Goal: Communication & Community: Answer question/provide support

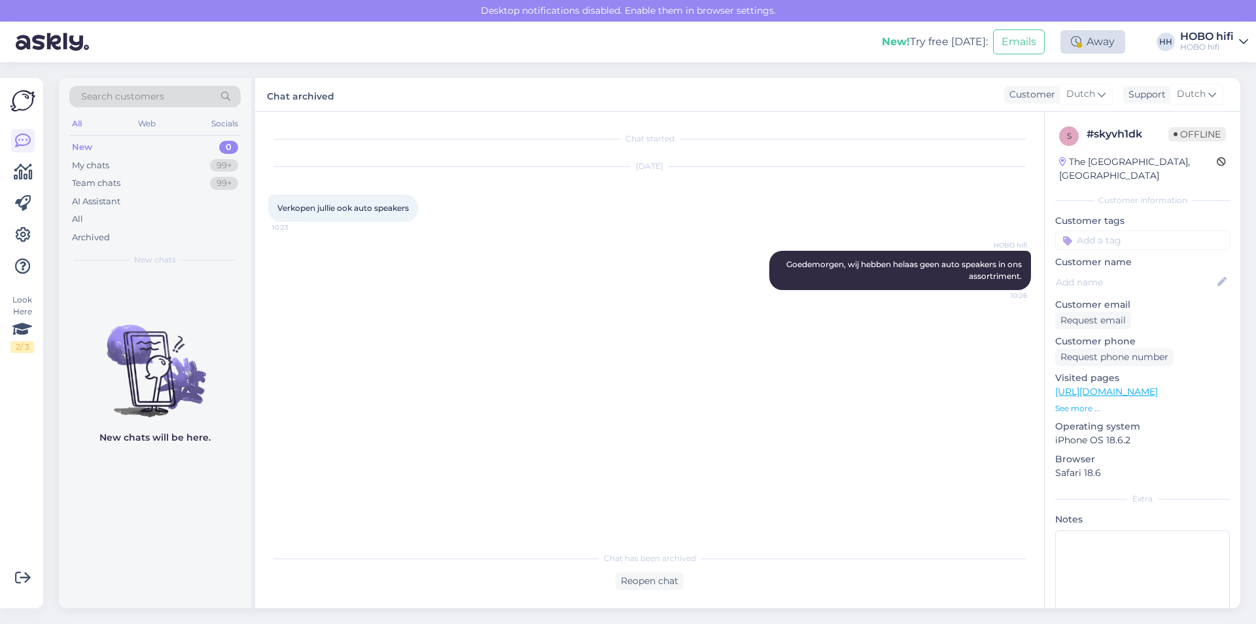
click at [1084, 41] on div "Away" at bounding box center [1093, 42] width 65 height 24
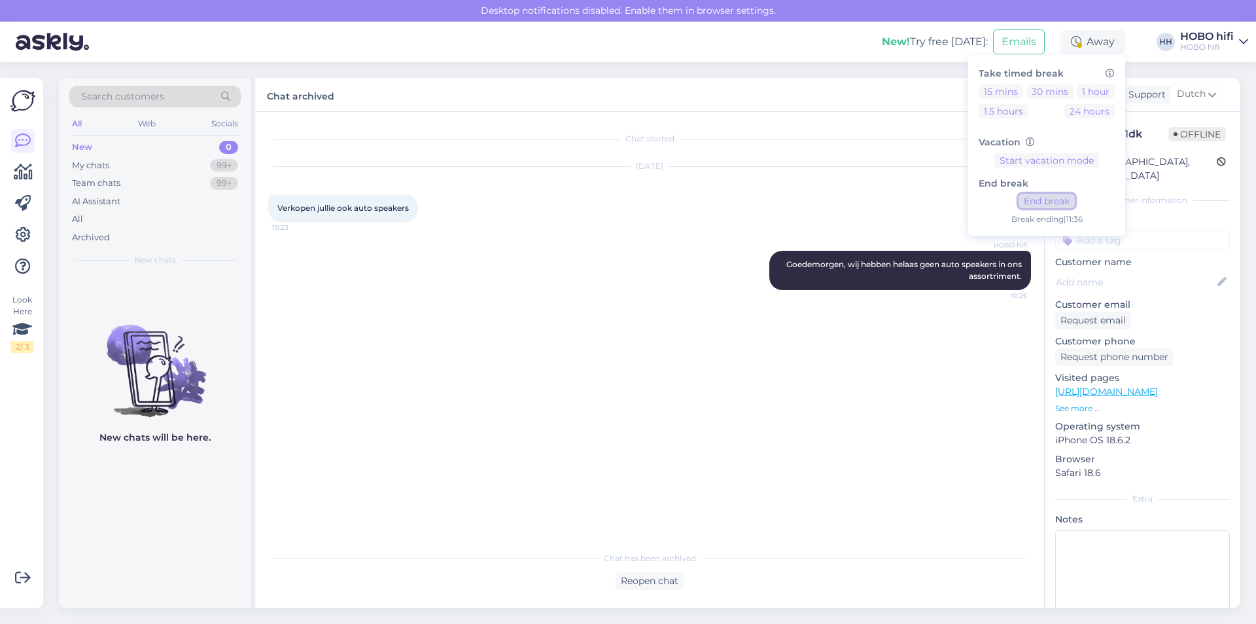
drag, startPoint x: 1064, startPoint y: 205, endPoint x: 888, endPoint y: 236, distance: 178.8
click at [1063, 205] on button "End break" at bounding box center [1047, 201] width 56 height 14
click at [571, 283] on div "HOBO hifi Goedemorgen, wij hebben helaas geen auto speakers in ons assortriment…" at bounding box center [649, 270] width 763 height 68
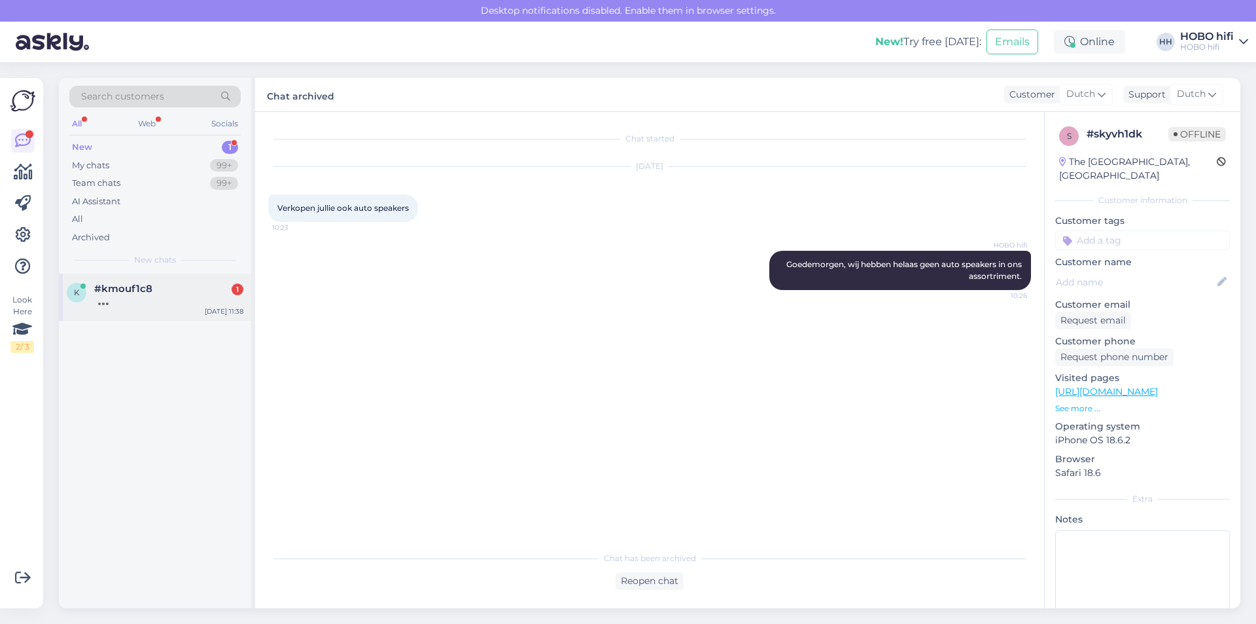
click at [124, 298] on div at bounding box center [168, 300] width 149 height 12
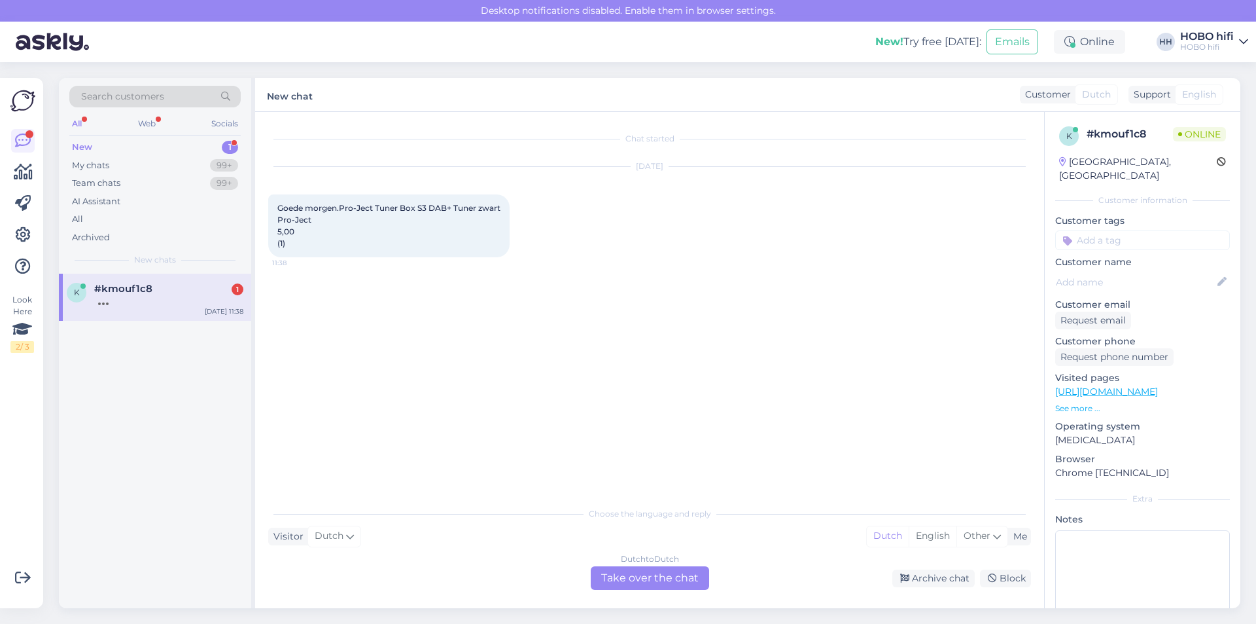
click at [671, 577] on div "Dutch to Dutch Take over the chat" at bounding box center [650, 578] width 118 height 24
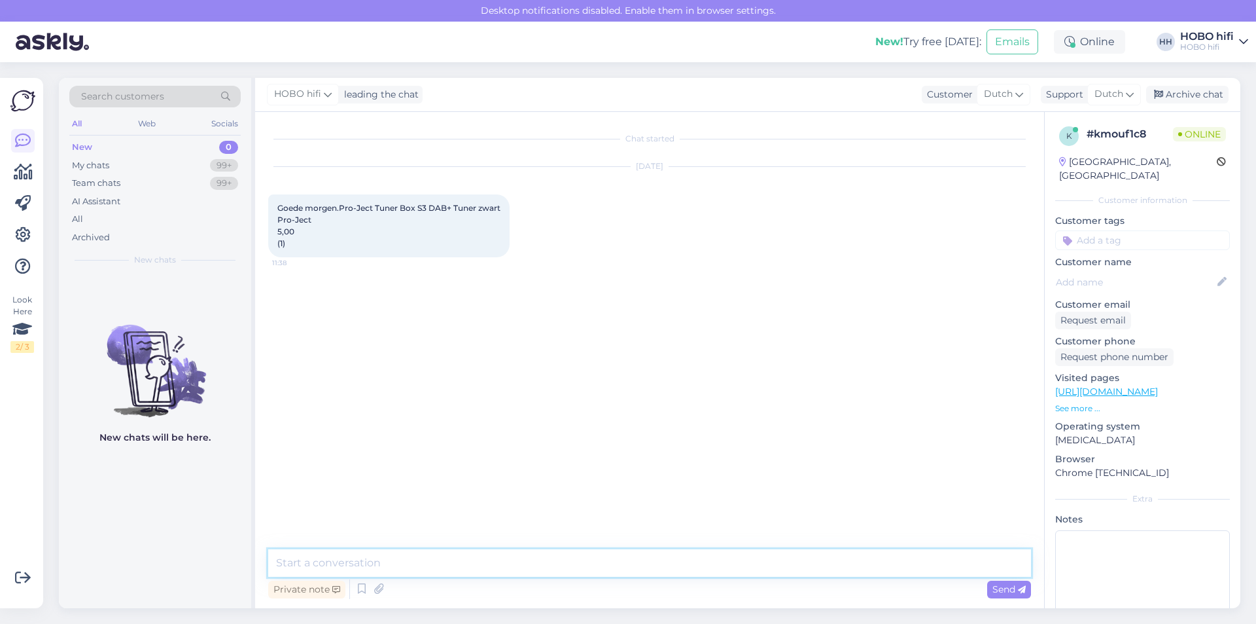
click at [393, 563] on textarea at bounding box center [649, 562] width 763 height 27
type textarea "Goedemorgen, wat is je vraag over deze tuner?"
click at [1019, 588] on icon at bounding box center [1022, 590] width 8 height 8
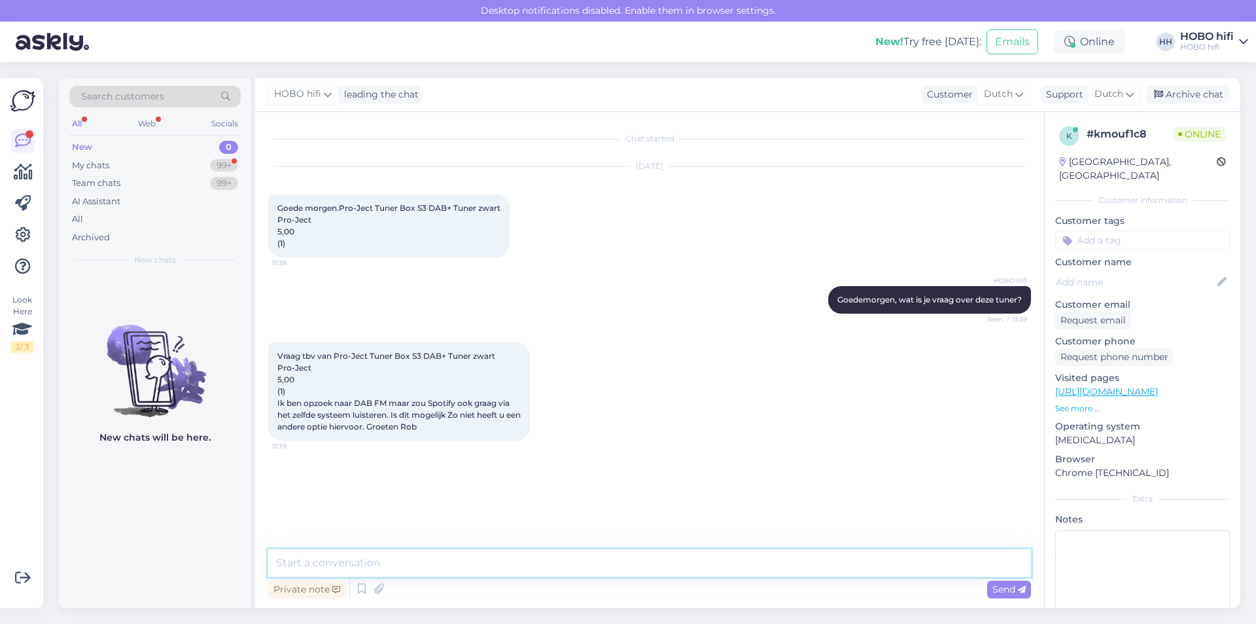
click at [404, 561] on textarea at bounding box center [649, 562] width 763 height 27
click at [419, 568] on textarea at bounding box center [649, 562] width 763 height 27
drag, startPoint x: 313, startPoint y: 567, endPoint x: -18, endPoint y: 562, distance: 331.1
click at [0, 562] on html "Desktop notifications disabled. Enable them in browser settings. New! Try free …" at bounding box center [628, 312] width 1256 height 624
type textarea "Ik ga dit even voor je nakijken."
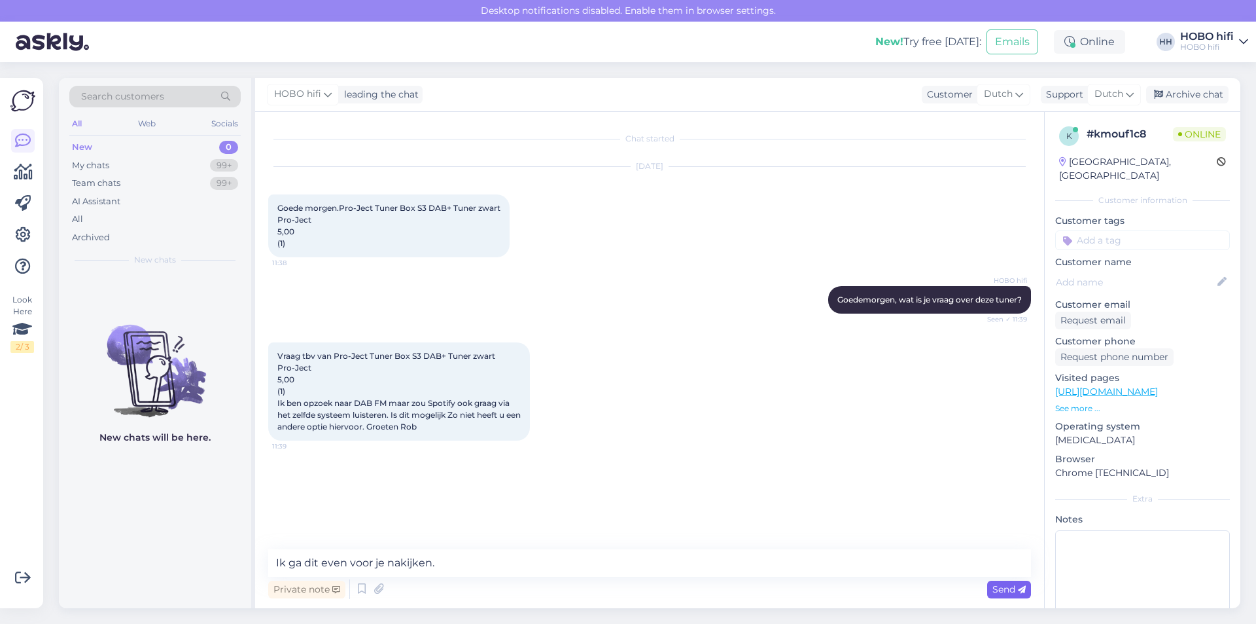
click at [998, 591] on span "Send" at bounding box center [1009, 589] width 33 height 12
click at [379, 565] on textarea at bounding box center [649, 562] width 763 height 27
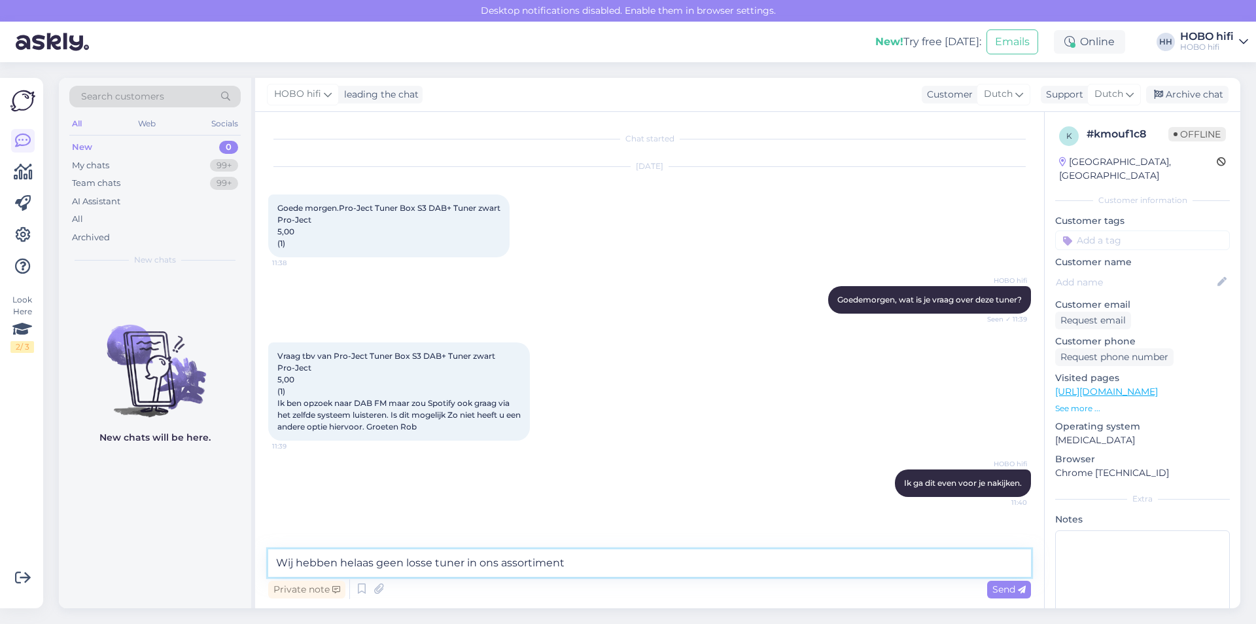
click at [463, 559] on textarea "Wij hebben helaas geen losse tuner in ons assortiment" at bounding box center [649, 562] width 763 height 27
click at [596, 564] on textarea "Wij hebben helaas geen los toestel in ons assortiment" at bounding box center [649, 562] width 763 height 27
click at [790, 557] on textarea "Wij hebben helaas geen los toestel in ons assortiment die beide mogelijkheden c…" at bounding box center [649, 562] width 763 height 27
click at [802, 567] on textarea "Wij hebben helaas geen los toestel in ons assortiment die beide mogelijkheden c…" at bounding box center [649, 562] width 763 height 27
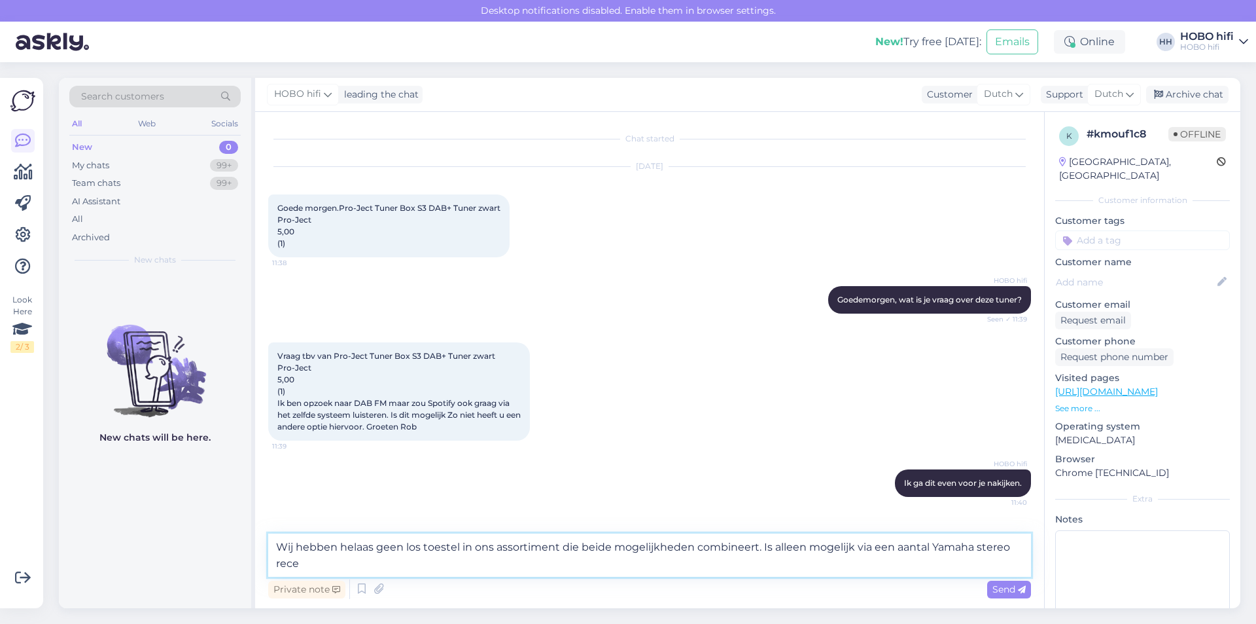
click at [804, 548] on textarea "Wij hebben helaas geen los toestel in ons assortiment die beide mogelijkheden c…" at bounding box center [649, 554] width 763 height 43
click at [794, 546] on textarea "Wij hebben helaas geen los toestel in ons assortiment die beide mogelijkheden c…" at bounding box center [649, 554] width 763 height 43
click at [788, 548] on textarea "Wij hebben helaas geen los toestel in ons assortiment die beide mogelijkheden c…" at bounding box center [649, 554] width 763 height 43
click at [300, 563] on textarea "Wij hebben helaas geen los toestel in ons assortiment die beide mogelijkheden c…" at bounding box center [649, 554] width 763 height 43
paste textarea "[URL][DOMAIN_NAME]"
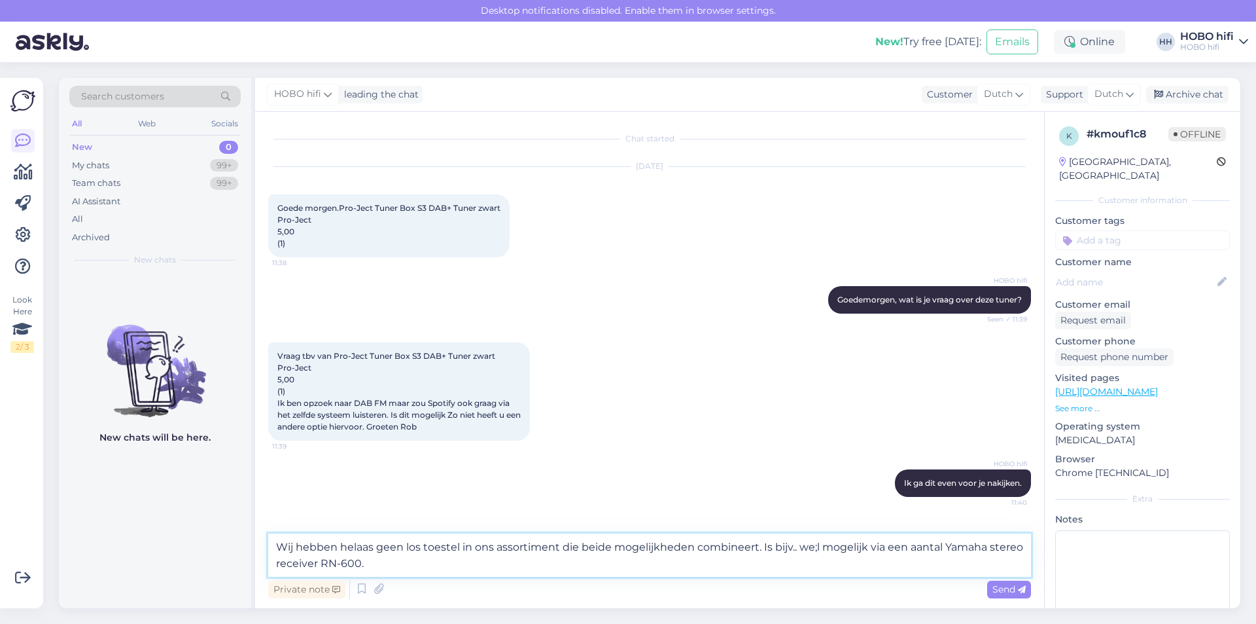
type textarea "Wij hebben helaas geen los toestel in ons assortiment die beide mogelijkheden c…"
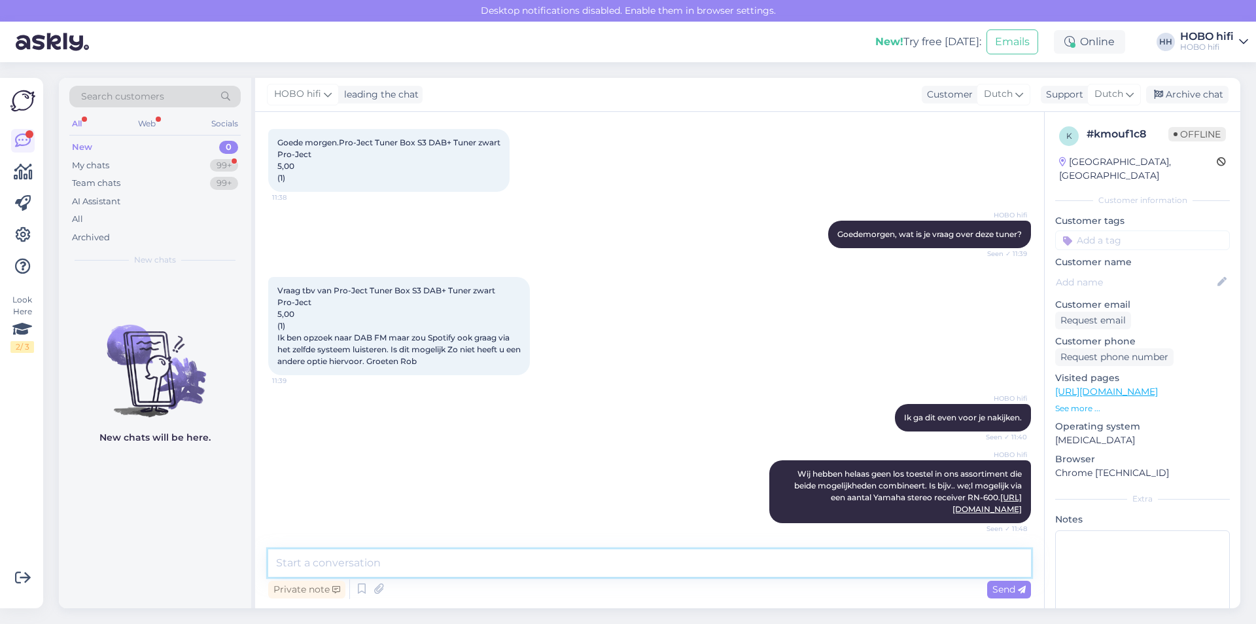
scroll to position [234, 0]
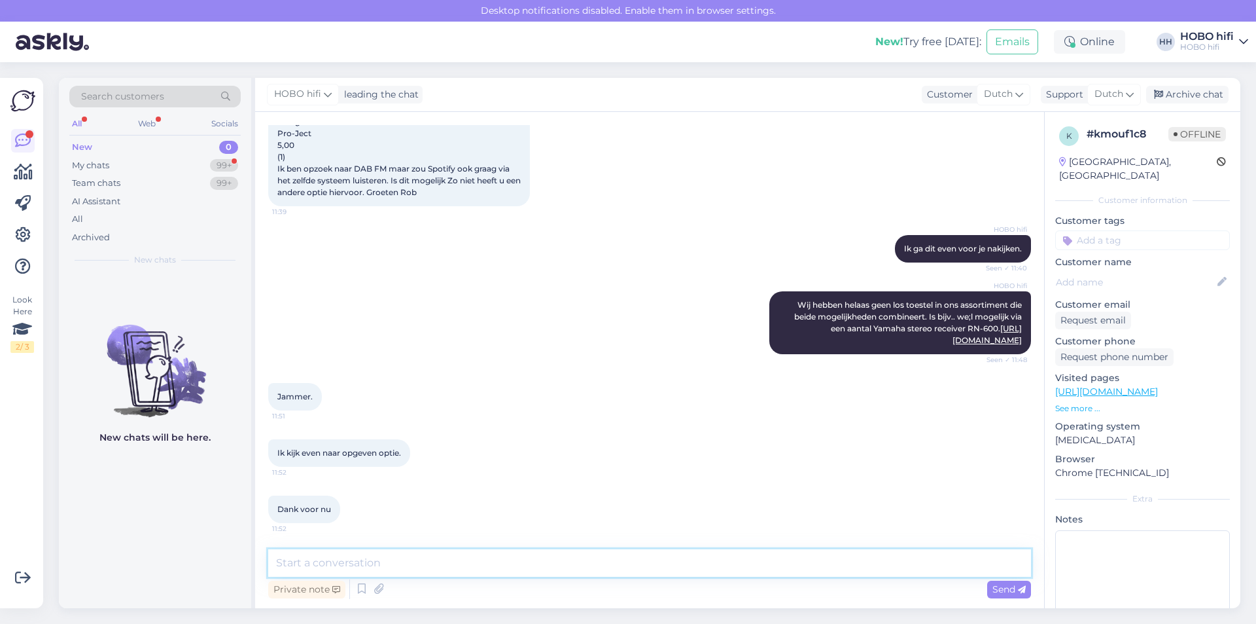
click at [312, 565] on textarea at bounding box center [649, 562] width 763 height 27
type textarea "Graag gedaan en als je nog vragen hebt, hoor ik het graag."
click at [1016, 589] on span "Send" at bounding box center [1009, 589] width 33 height 12
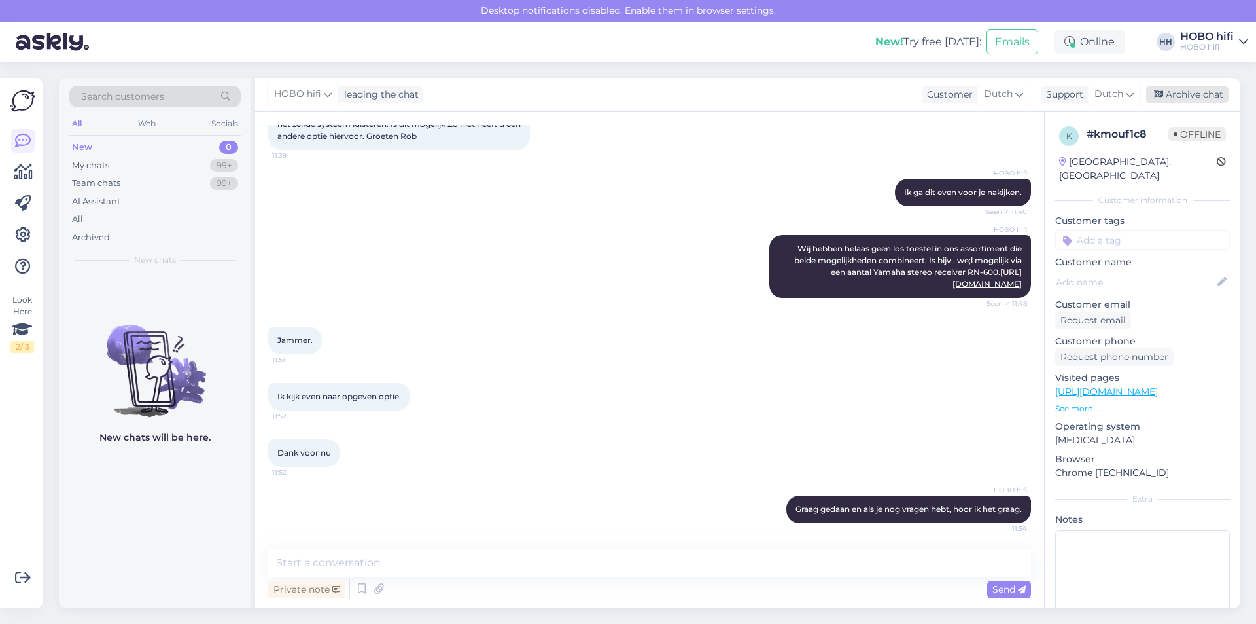
click at [1218, 96] on div "Archive chat" at bounding box center [1187, 95] width 82 height 18
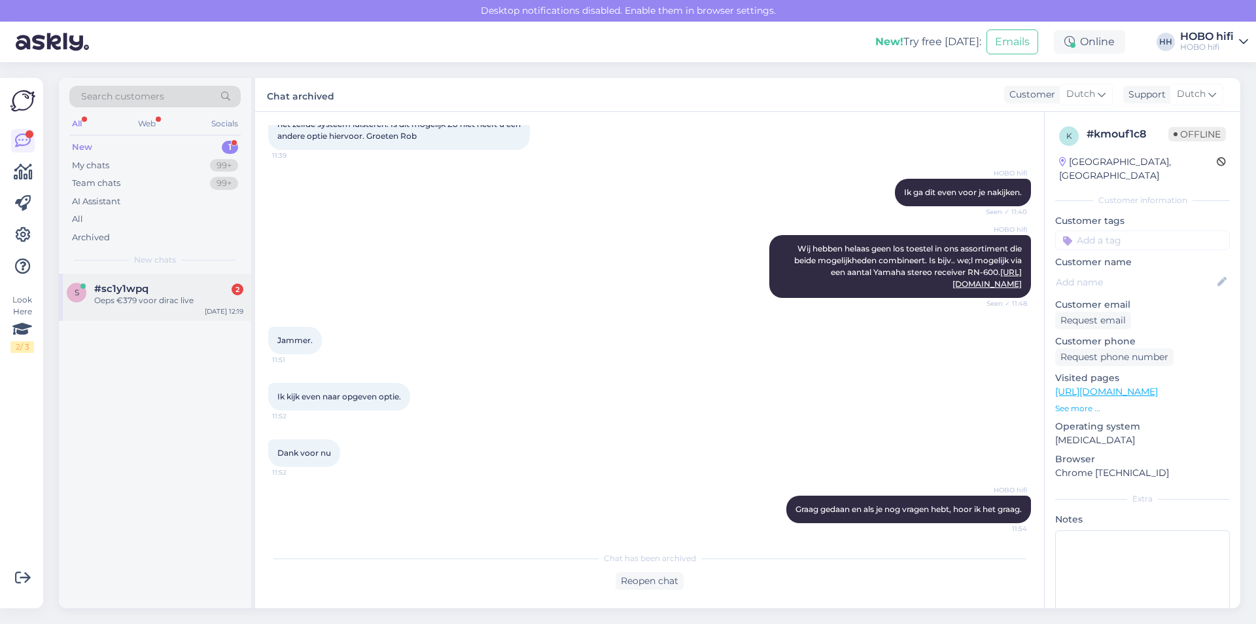
click at [152, 298] on div "Oeps €379 voor dirac live" at bounding box center [168, 300] width 149 height 12
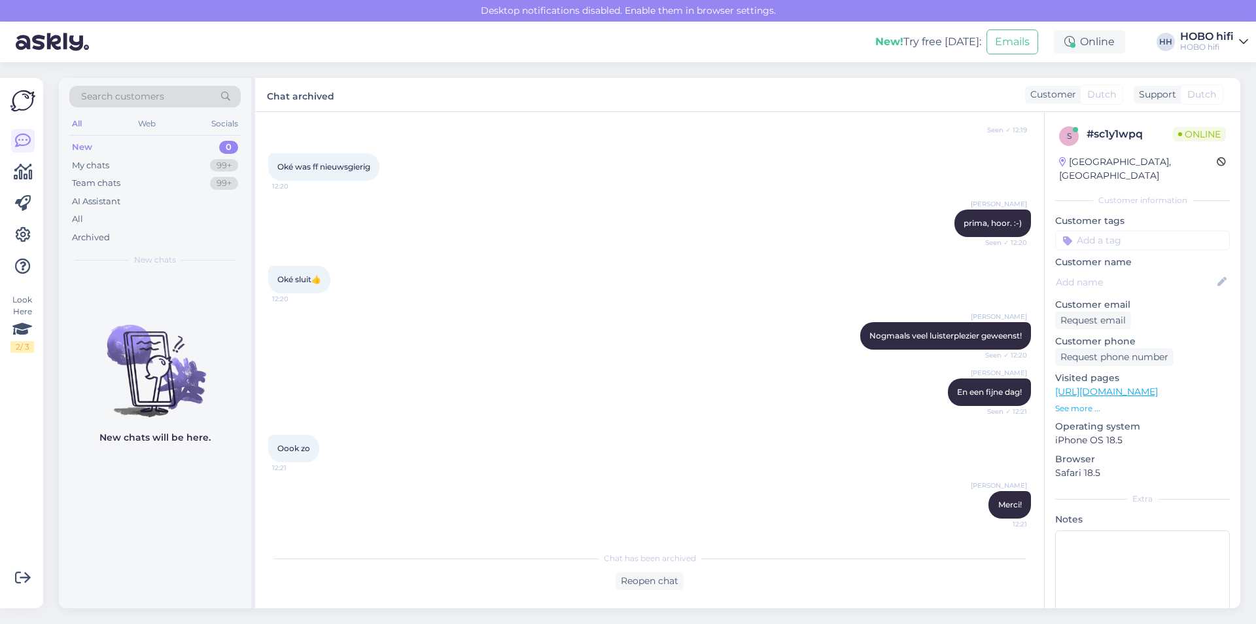
scroll to position [1500, 0]
click at [1086, 52] on div "Online" at bounding box center [1089, 42] width 71 height 24
click at [1091, 96] on button "1 hour" at bounding box center [1096, 91] width 38 height 14
